Goal: Transaction & Acquisition: Purchase product/service

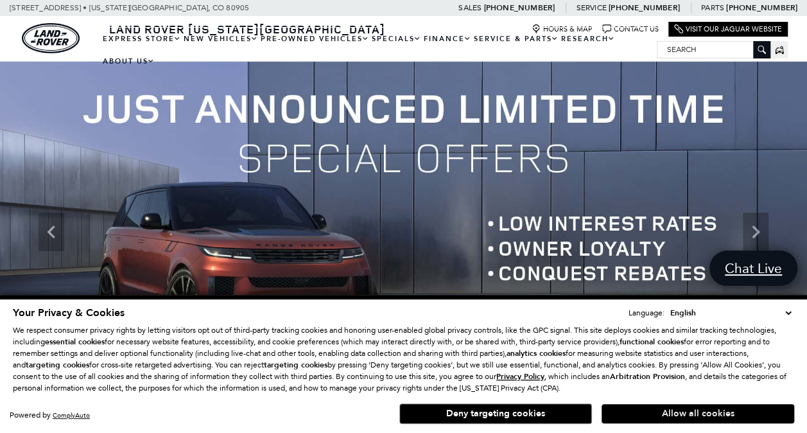
click at [694, 412] on button "Allow all cookies" at bounding box center [697, 413] width 193 height 19
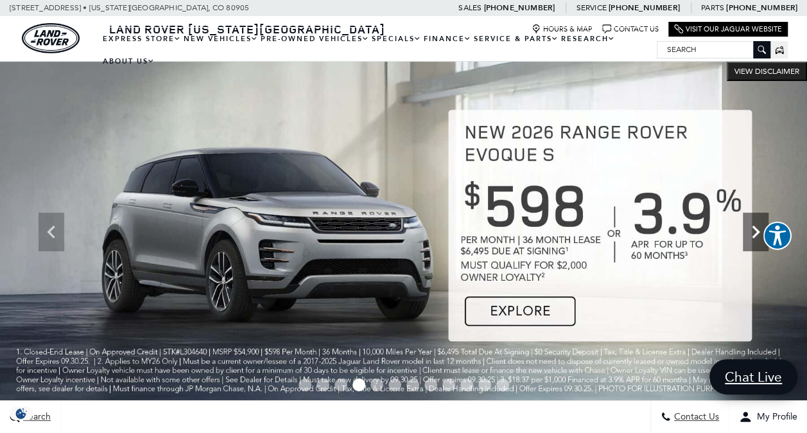
click at [755, 237] on icon "Next" at bounding box center [756, 232] width 26 height 26
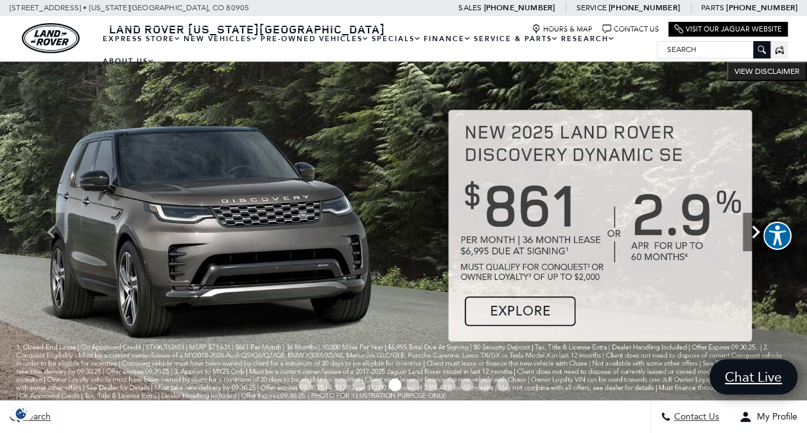
click at [753, 239] on icon "Next" at bounding box center [756, 232] width 26 height 26
click at [752, 237] on icon "Next" at bounding box center [756, 231] width 8 height 13
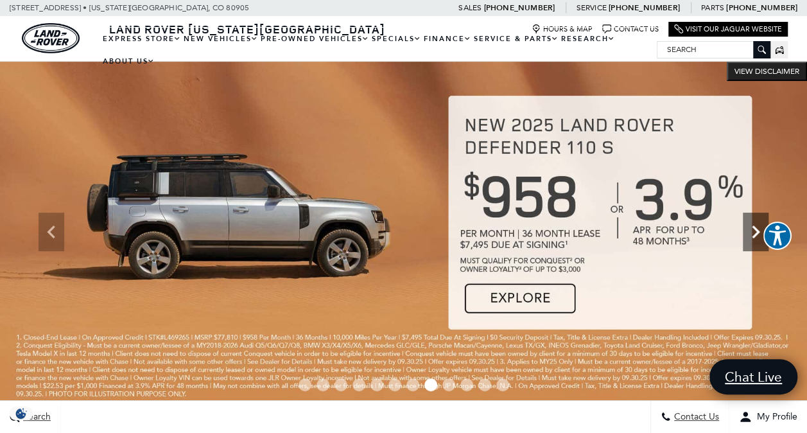
click at [752, 237] on icon "Next" at bounding box center [756, 231] width 8 height 13
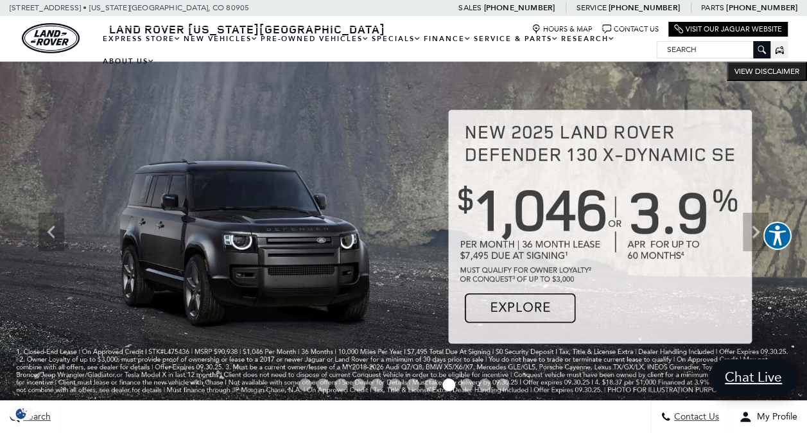
click at [756, 295] on img at bounding box center [403, 232] width 807 height 341
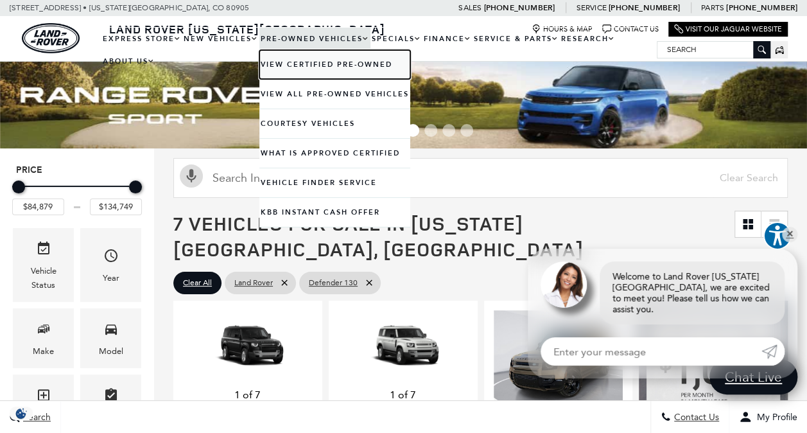
click at [295, 65] on link "View Certified Pre-Owned" at bounding box center [334, 64] width 151 height 29
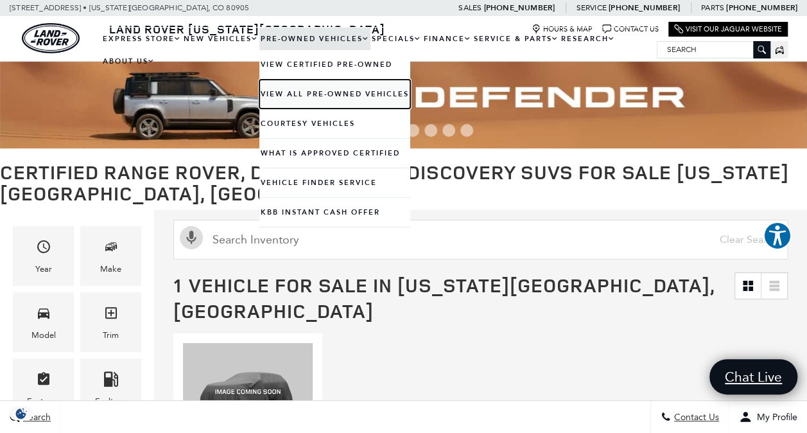
click at [307, 93] on link "View All Pre-Owned Vehicles" at bounding box center [334, 94] width 151 height 29
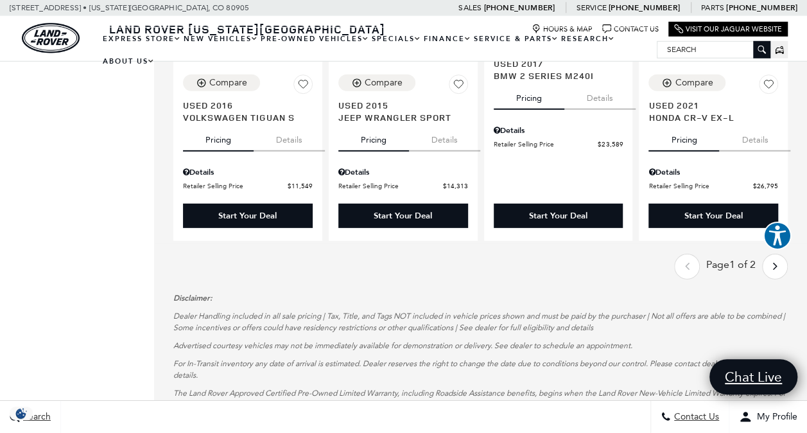
scroll to position [1830, 0]
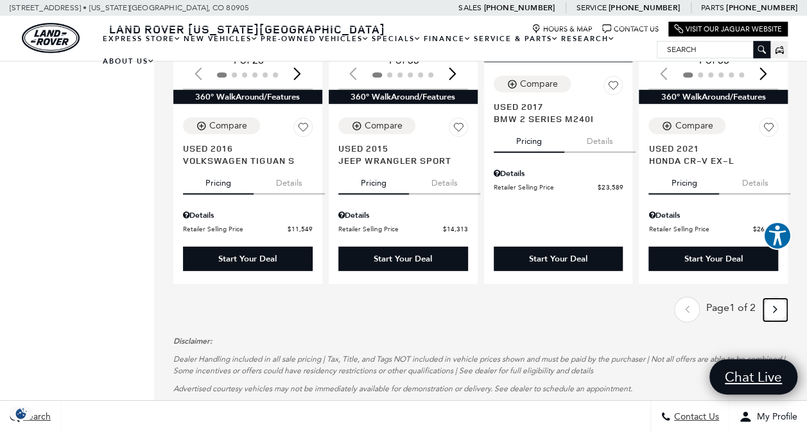
drag, startPoint x: 563, startPoint y: 344, endPoint x: 783, endPoint y: 281, distance: 228.9
click at [777, 298] on icon "next page" at bounding box center [775, 308] width 4 height 21
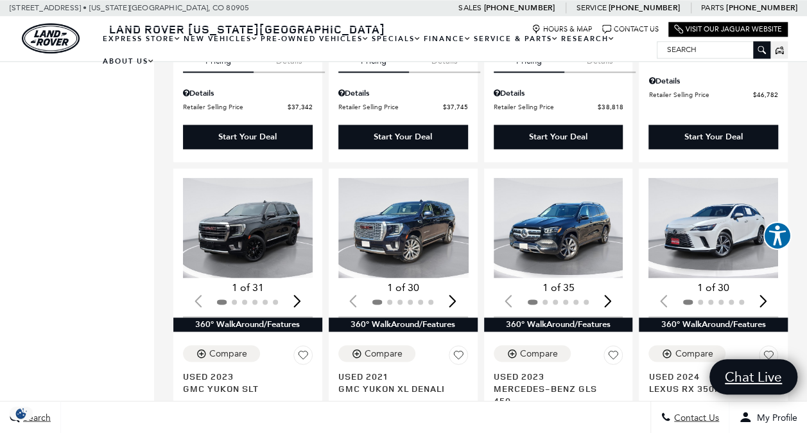
scroll to position [868, 0]
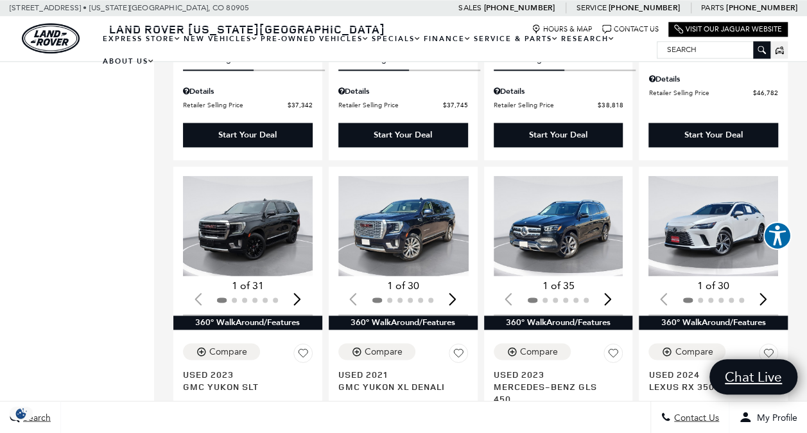
click at [383, 12] on div "Sales : Call sales Phone Number 719-302-1000 Service : Call service Phone Numbe…" at bounding box center [403, 8] width 807 height 16
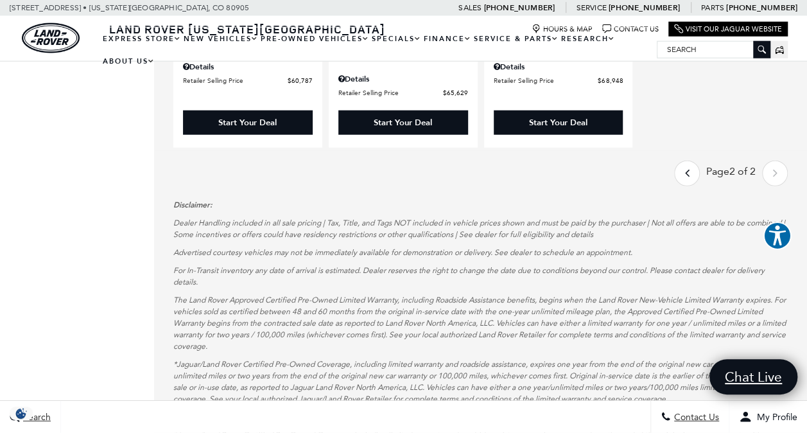
scroll to position [1602, 0]
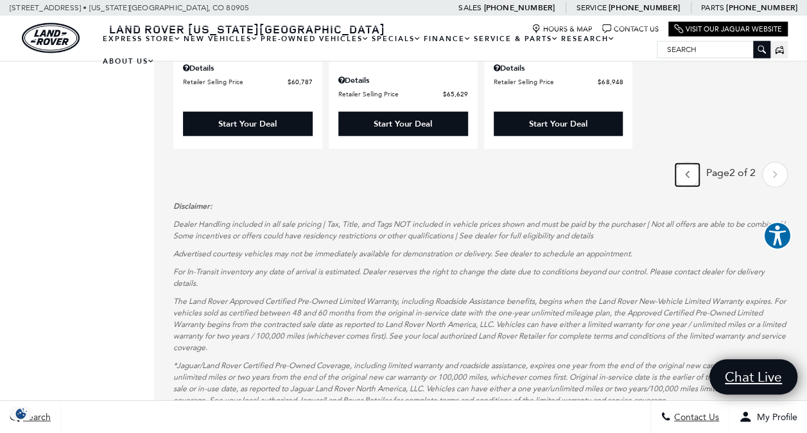
click at [689, 164] on icon "previous page" at bounding box center [687, 174] width 4 height 21
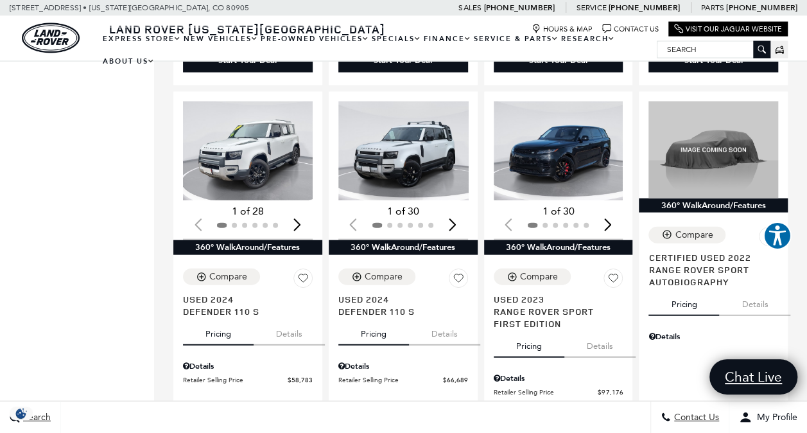
scroll to position [1317, 0]
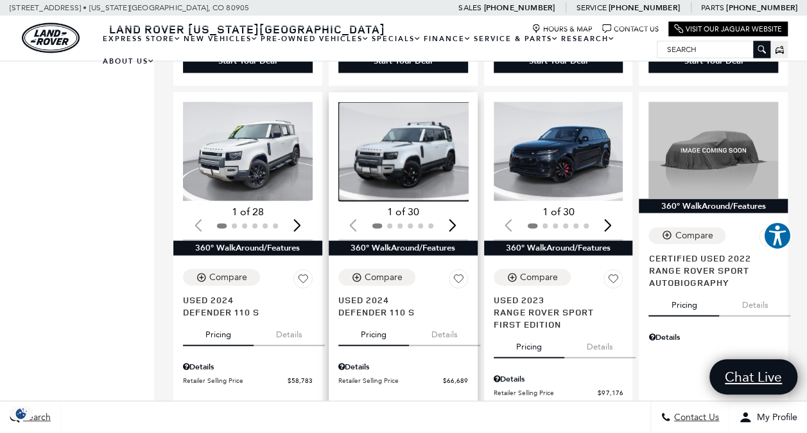
click at [389, 134] on img "1 / 2" at bounding box center [404, 151] width 132 height 99
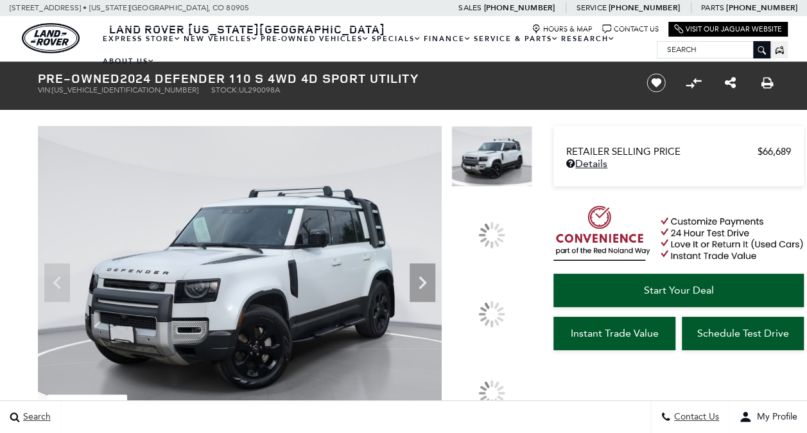
click at [389, 134] on img at bounding box center [240, 277] width 404 height 303
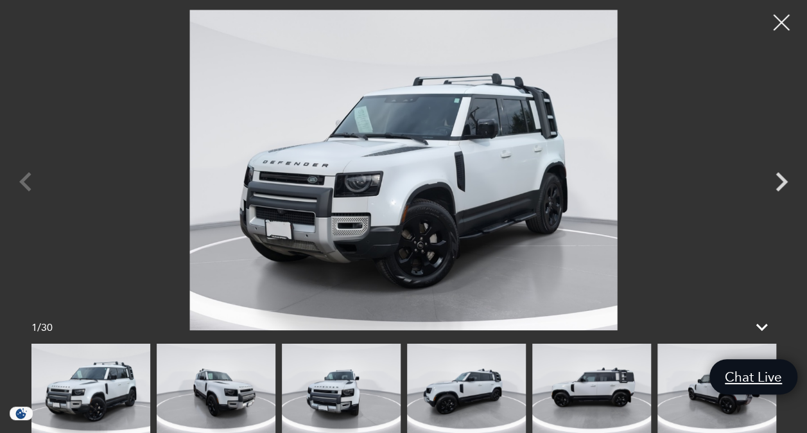
scroll to position [311, 0]
click at [597, 385] on img at bounding box center [591, 387] width 119 height 89
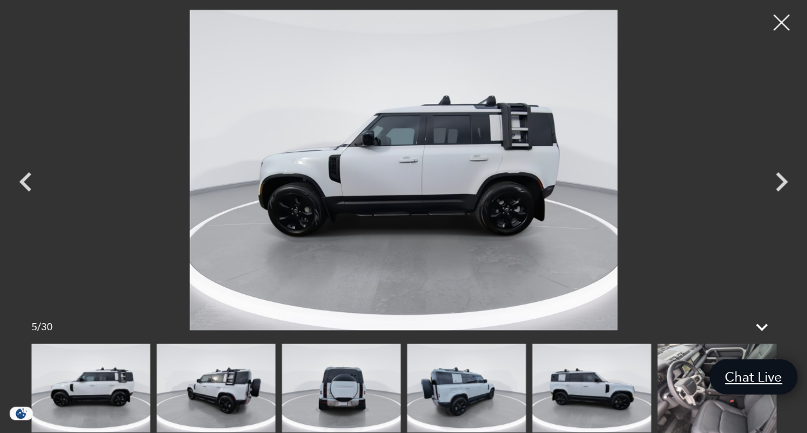
click at [343, 393] on img at bounding box center [341, 387] width 119 height 89
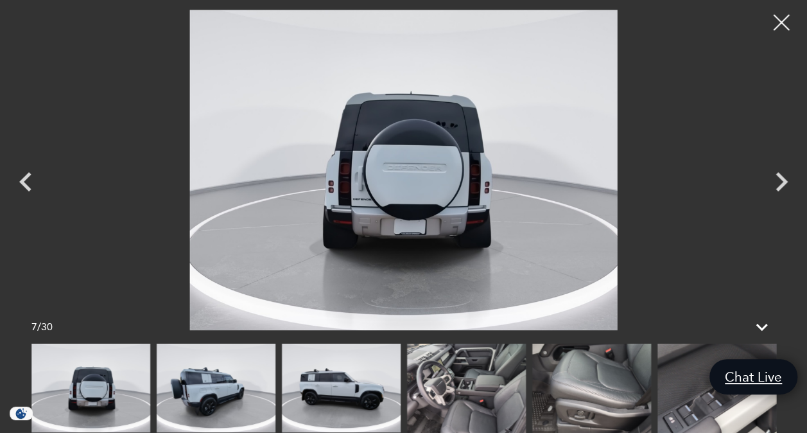
click at [343, 393] on img at bounding box center [341, 387] width 119 height 89
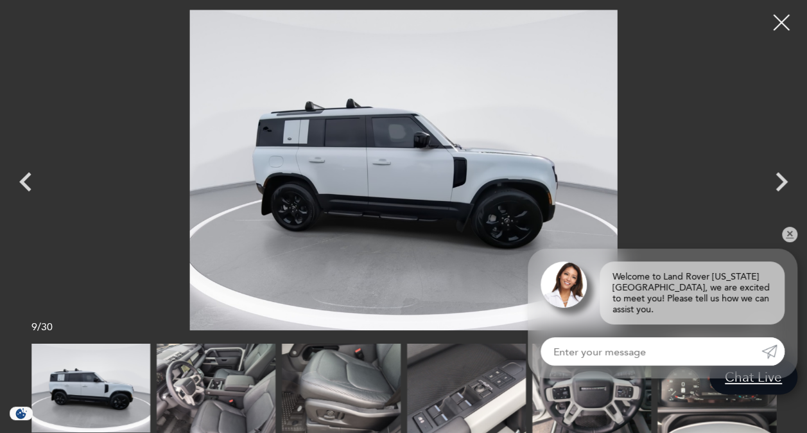
click at [207, 390] on img at bounding box center [216, 387] width 119 height 89
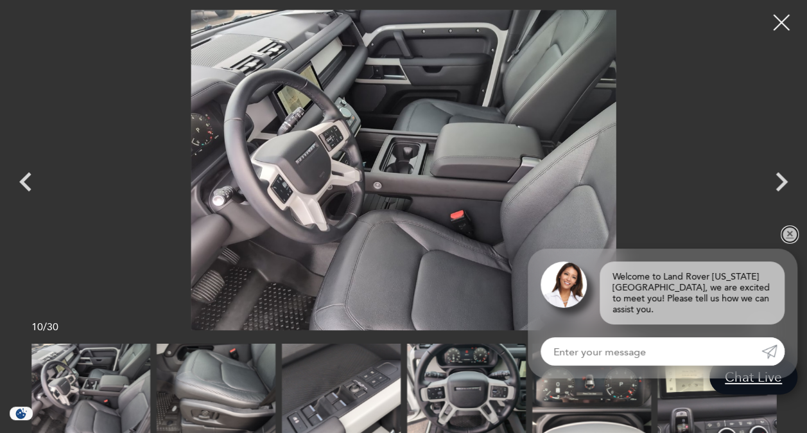
click at [790, 241] on link "✕" at bounding box center [789, 234] width 15 height 15
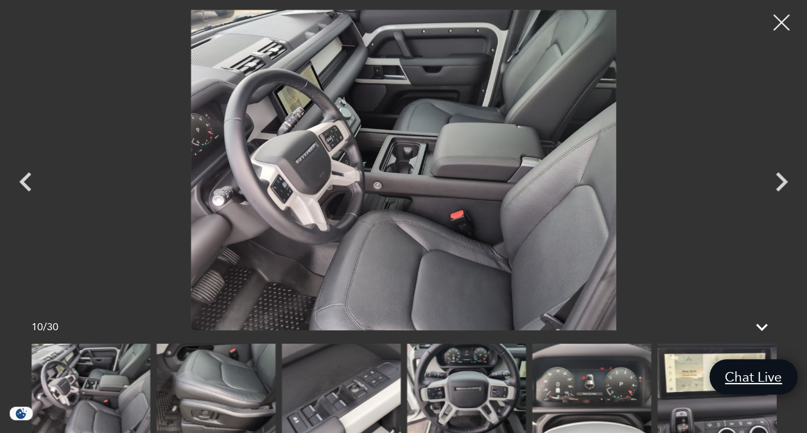
click at [660, 203] on img at bounding box center [403, 170] width 678 height 320
click at [780, 178] on icon "Next" at bounding box center [781, 181] width 12 height 19
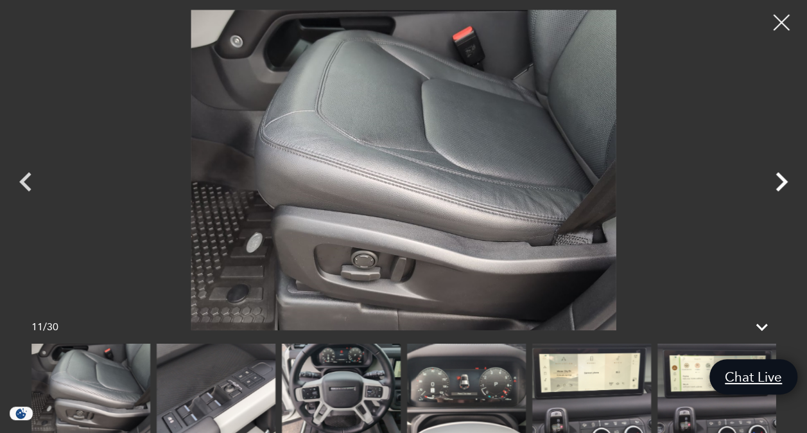
click at [780, 178] on icon "Next" at bounding box center [781, 181] width 12 height 19
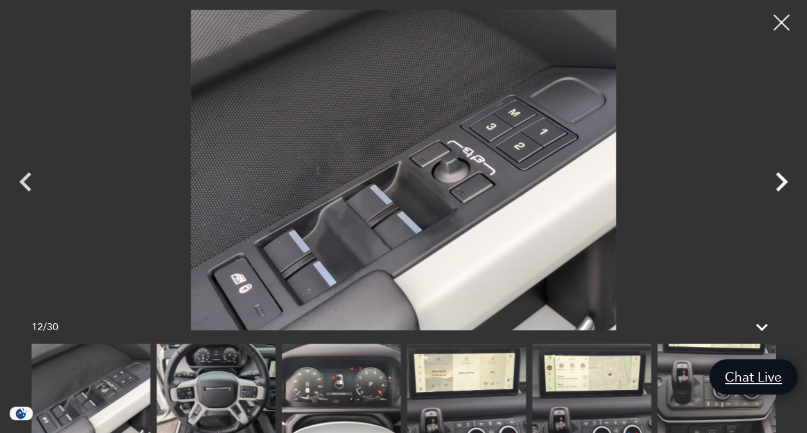
click at [780, 178] on icon "Next" at bounding box center [781, 181] width 12 height 19
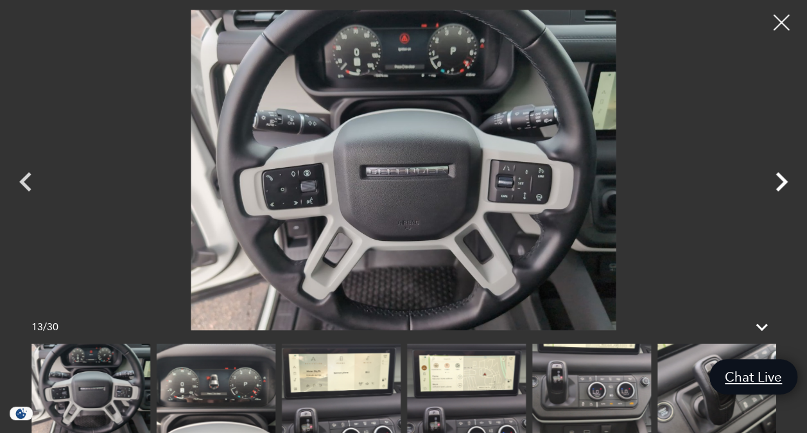
click at [780, 178] on icon "Next" at bounding box center [781, 181] width 12 height 19
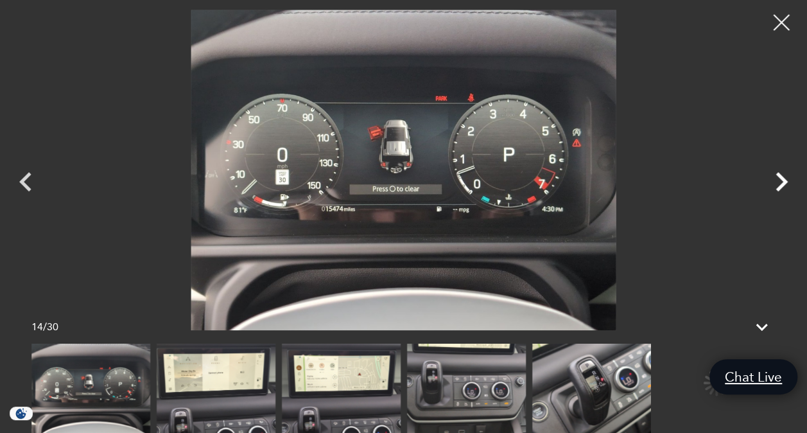
click at [780, 178] on icon "Next" at bounding box center [781, 181] width 12 height 19
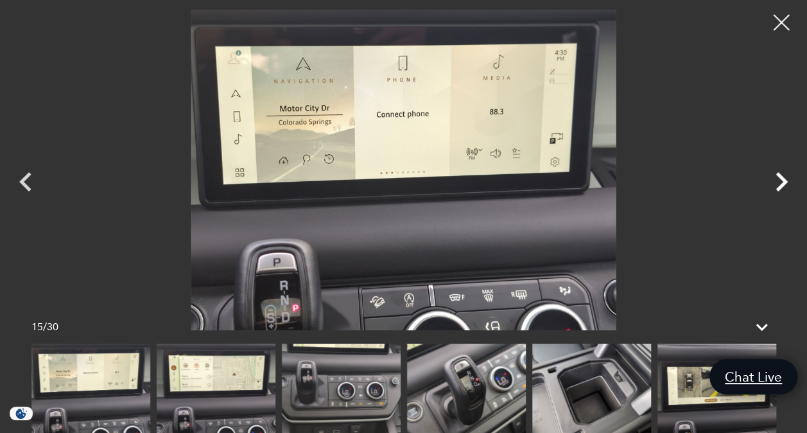
click at [780, 178] on icon "Next" at bounding box center [781, 181] width 12 height 19
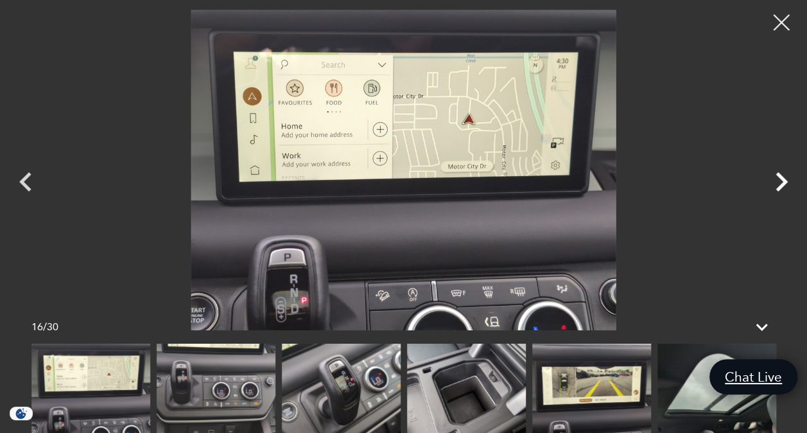
click at [780, 178] on icon "Next" at bounding box center [781, 181] width 12 height 19
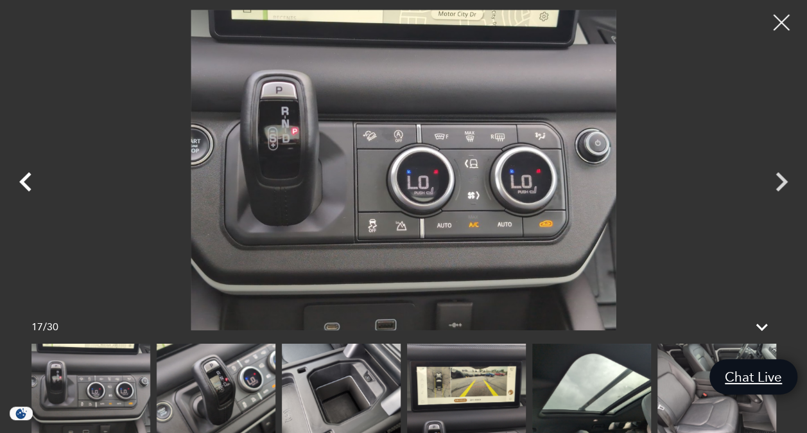
click at [21, 180] on icon "Previous" at bounding box center [25, 181] width 12 height 19
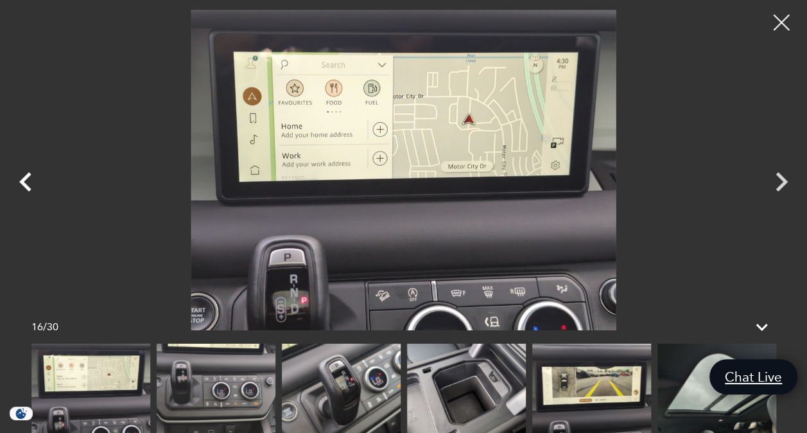
click at [21, 180] on icon "Previous" at bounding box center [25, 181] width 12 height 19
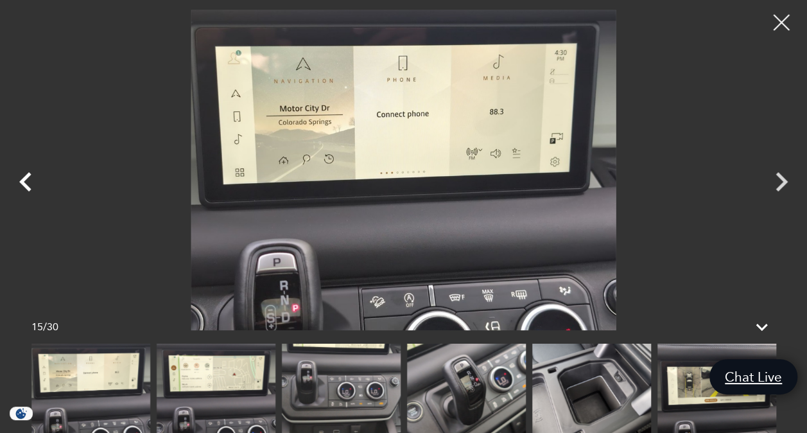
click at [21, 180] on icon "Previous" at bounding box center [25, 181] width 12 height 19
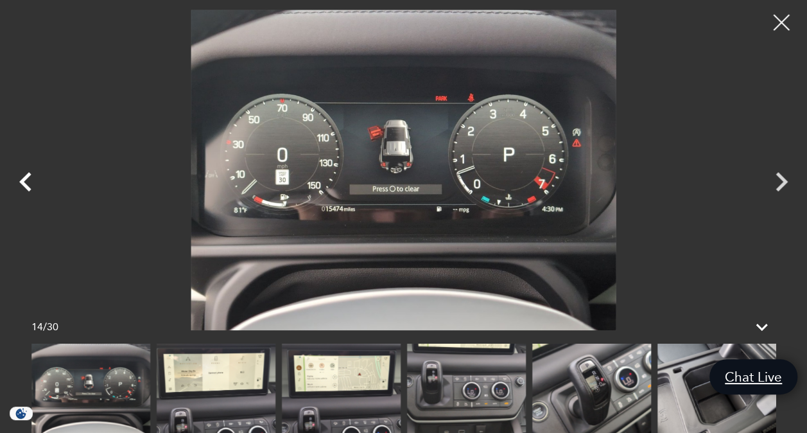
click at [21, 180] on icon "Previous" at bounding box center [25, 181] width 12 height 19
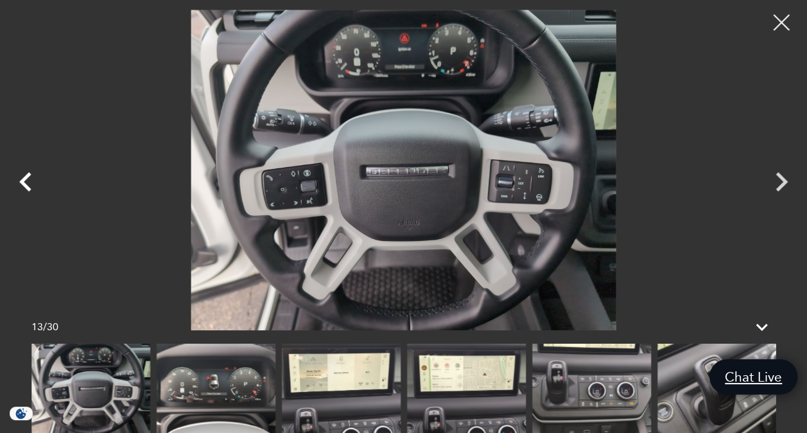
click at [21, 180] on icon "Previous" at bounding box center [25, 181] width 12 height 19
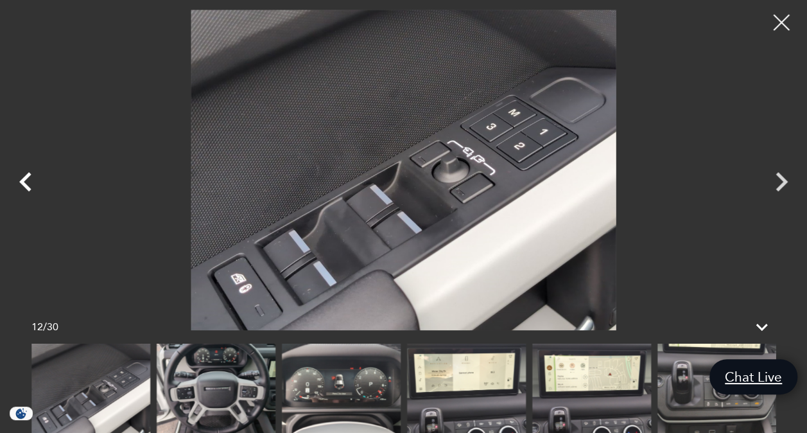
click at [21, 180] on icon "Previous" at bounding box center [25, 181] width 12 height 19
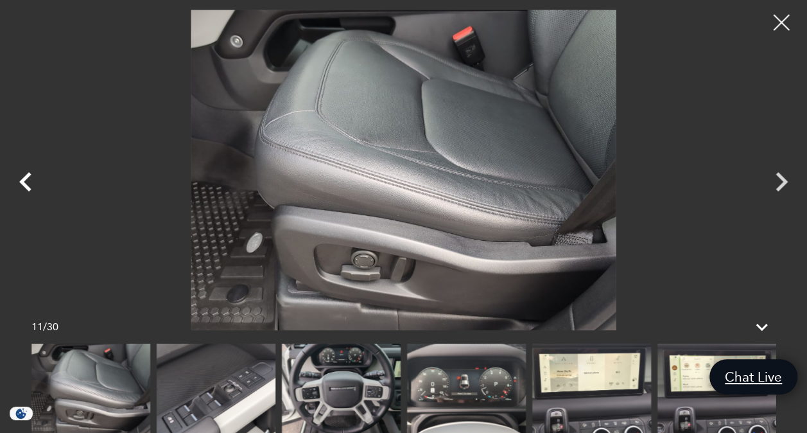
click at [21, 180] on icon "Previous" at bounding box center [25, 181] width 12 height 19
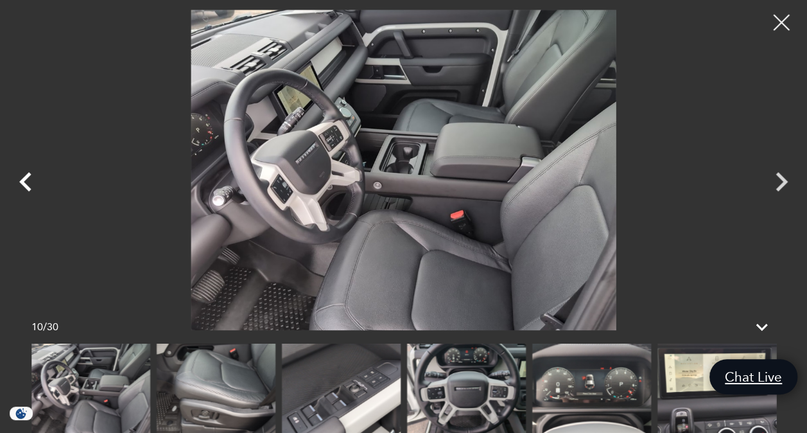
click at [21, 180] on icon "Previous" at bounding box center [25, 181] width 12 height 19
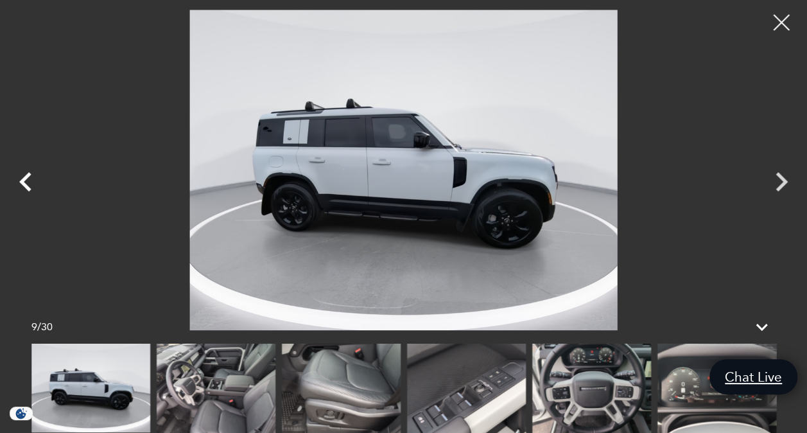
click at [21, 180] on icon "Previous" at bounding box center [25, 181] width 12 height 19
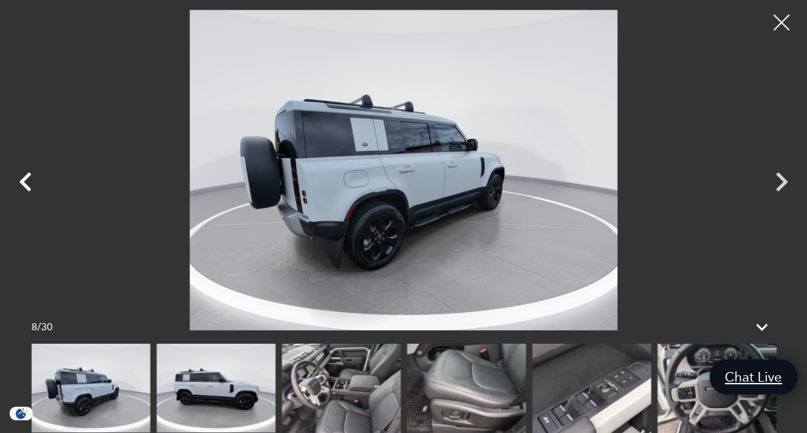
click at [27, 176] on icon "Previous" at bounding box center [25, 181] width 12 height 19
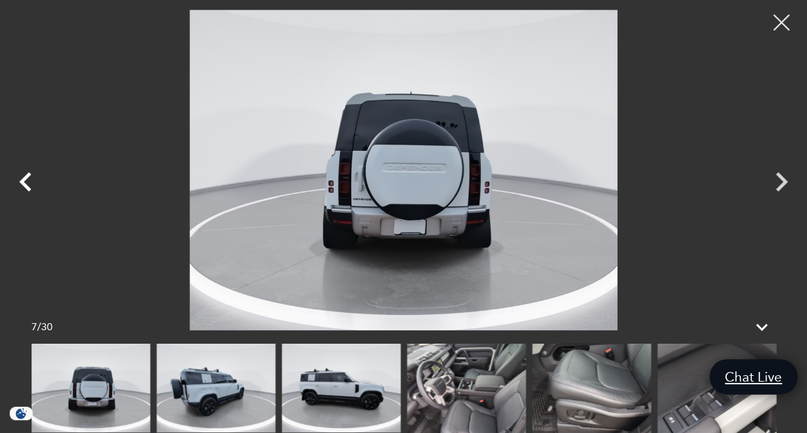
click at [27, 176] on icon "Previous" at bounding box center [25, 181] width 12 height 19
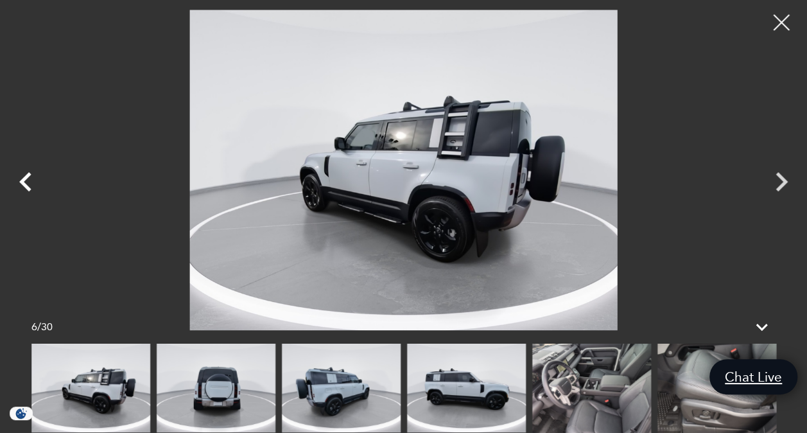
click at [27, 176] on icon "Previous" at bounding box center [25, 181] width 12 height 19
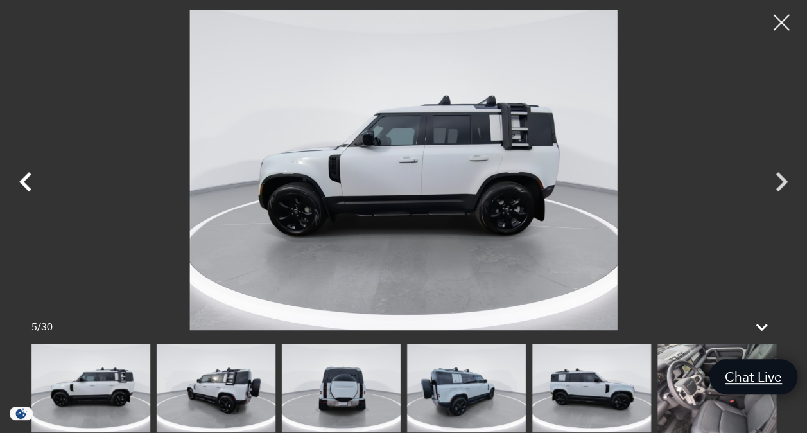
click at [27, 176] on icon "Previous" at bounding box center [25, 181] width 12 height 19
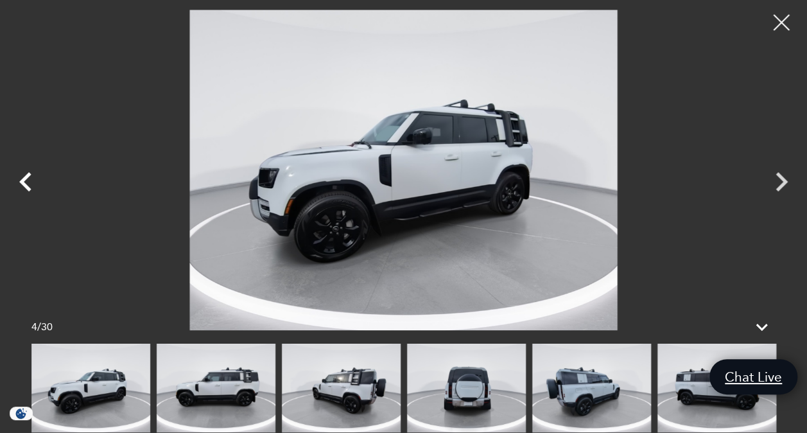
click at [27, 176] on icon "Previous" at bounding box center [25, 181] width 12 height 19
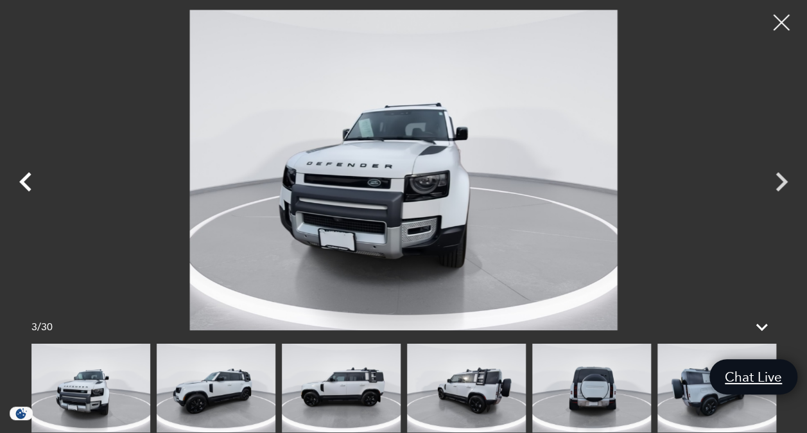
click at [27, 176] on icon "Previous" at bounding box center [25, 181] width 12 height 19
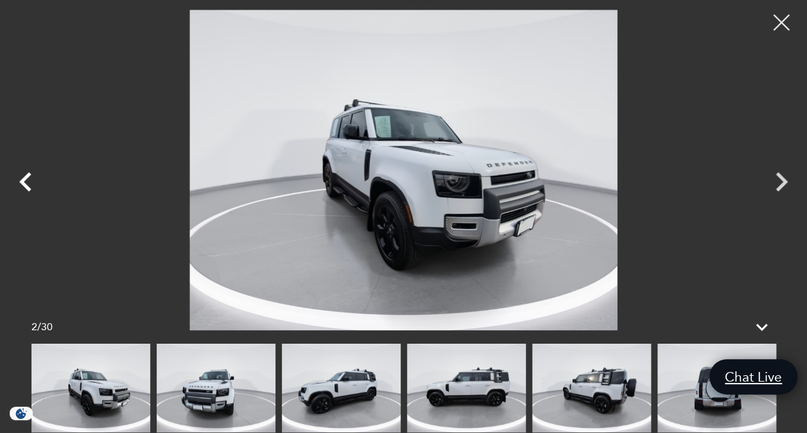
click at [27, 176] on icon "Previous" at bounding box center [25, 181] width 12 height 19
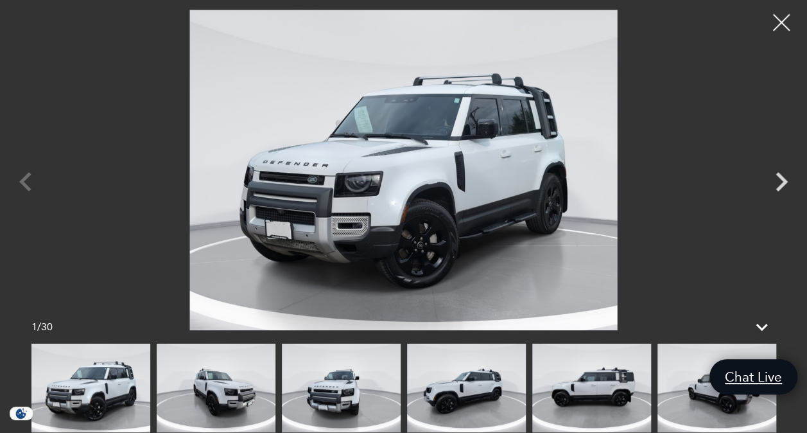
click at [780, 21] on div at bounding box center [781, 23] width 34 height 34
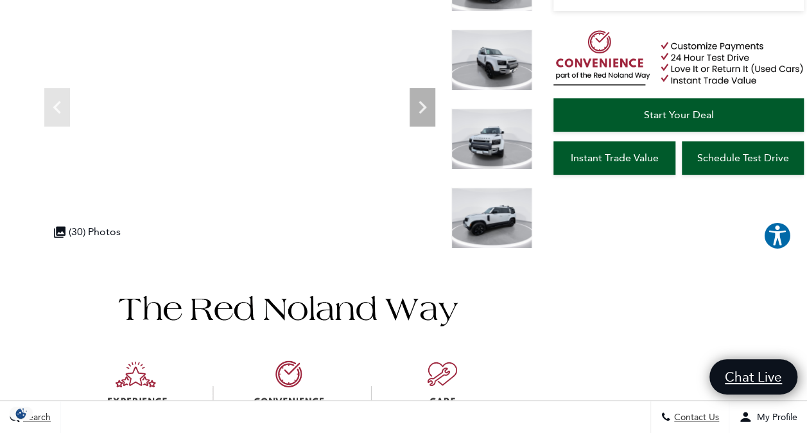
scroll to position [0, 0]
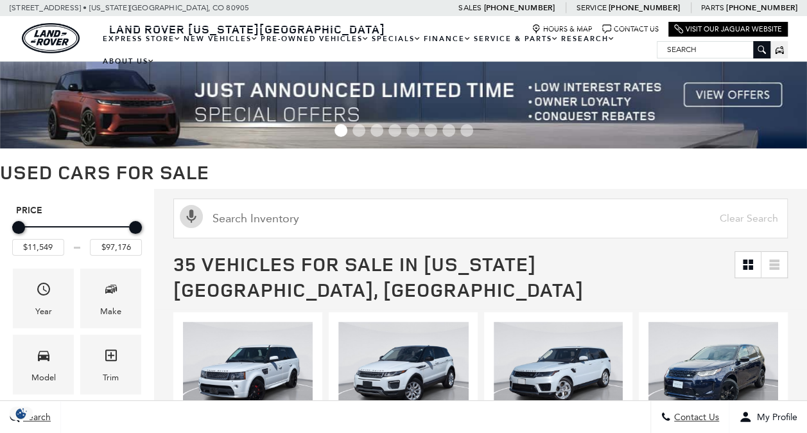
scroll to position [1602, 0]
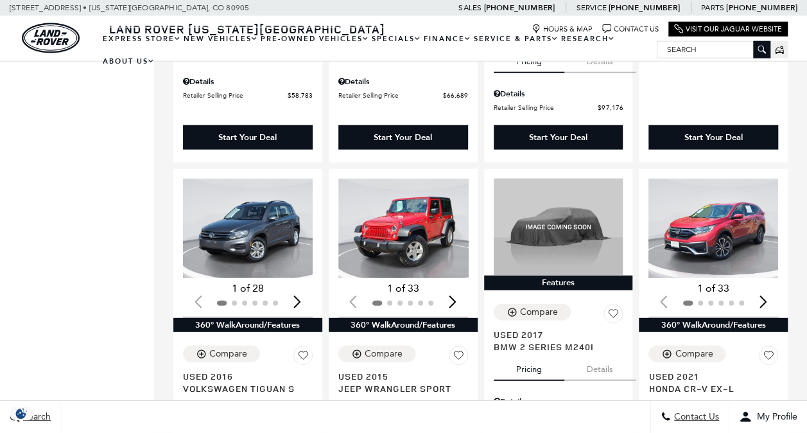
click at [434, 404] on div "Search Contact Us My Profile" at bounding box center [403, 416] width 807 height 33
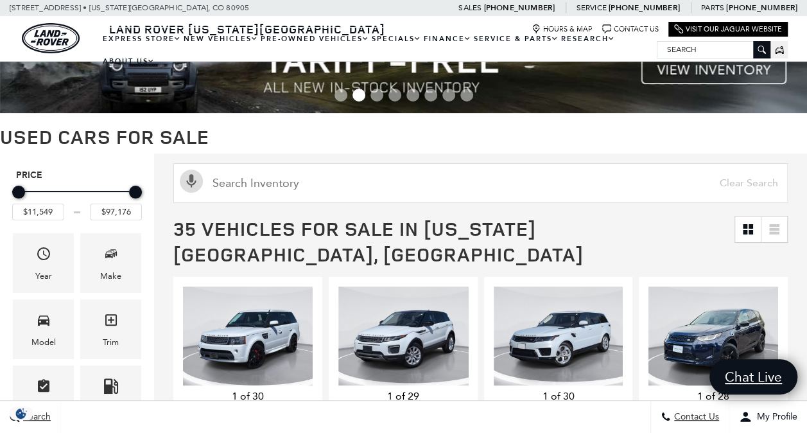
scroll to position [0, 0]
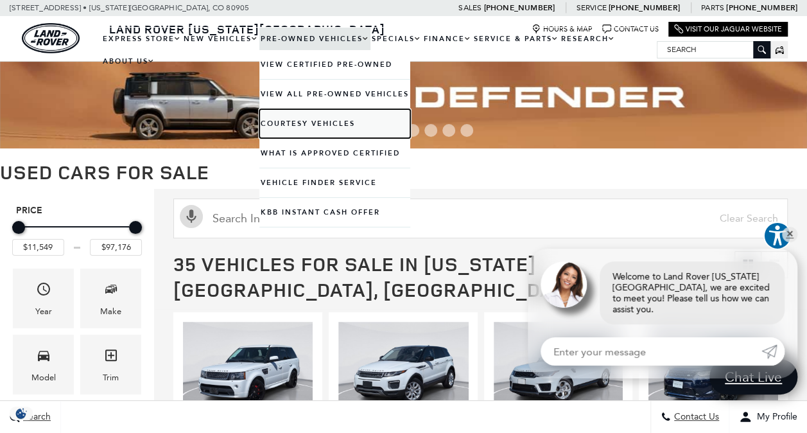
click at [307, 124] on link "Courtesy Vehicles" at bounding box center [334, 123] width 151 height 29
